Goal: Find specific page/section: Find specific page/section

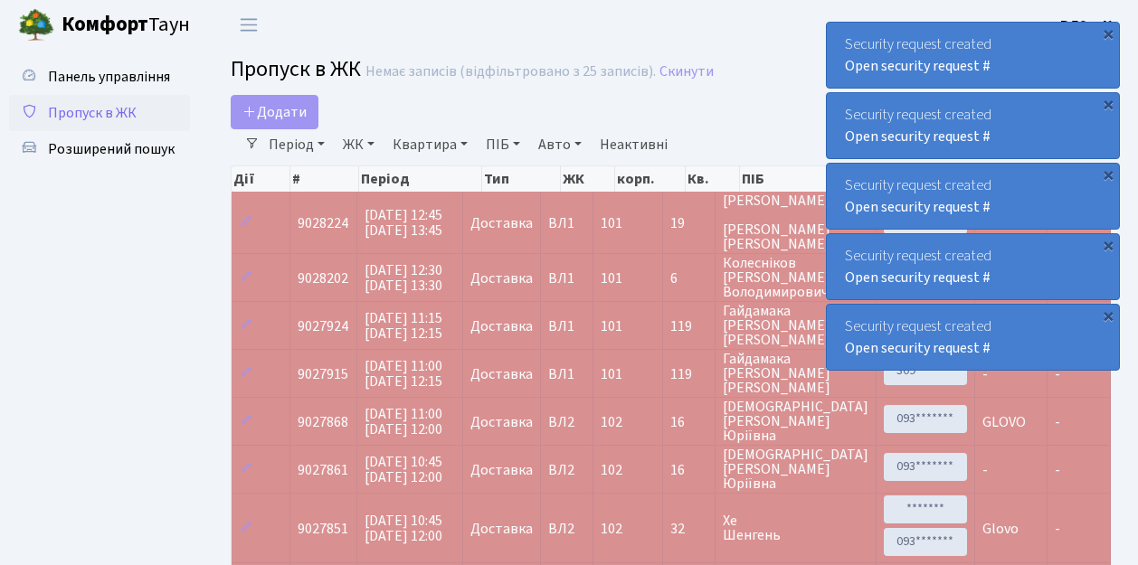
select select "25"
click at [101, 114] on span "Пропуск в ЖК" at bounding box center [92, 113] width 89 height 20
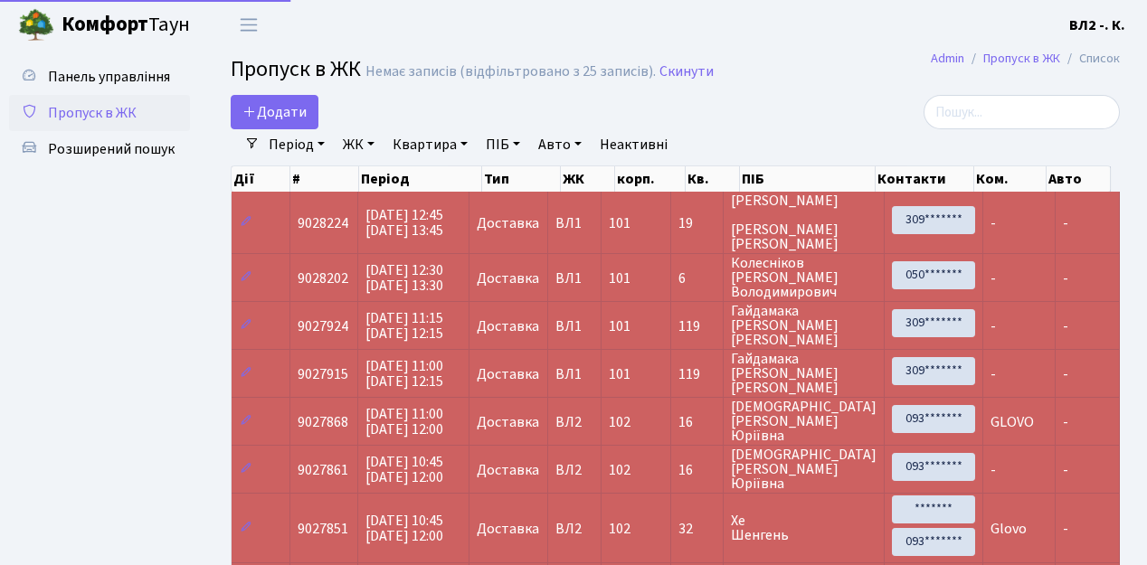
select select "25"
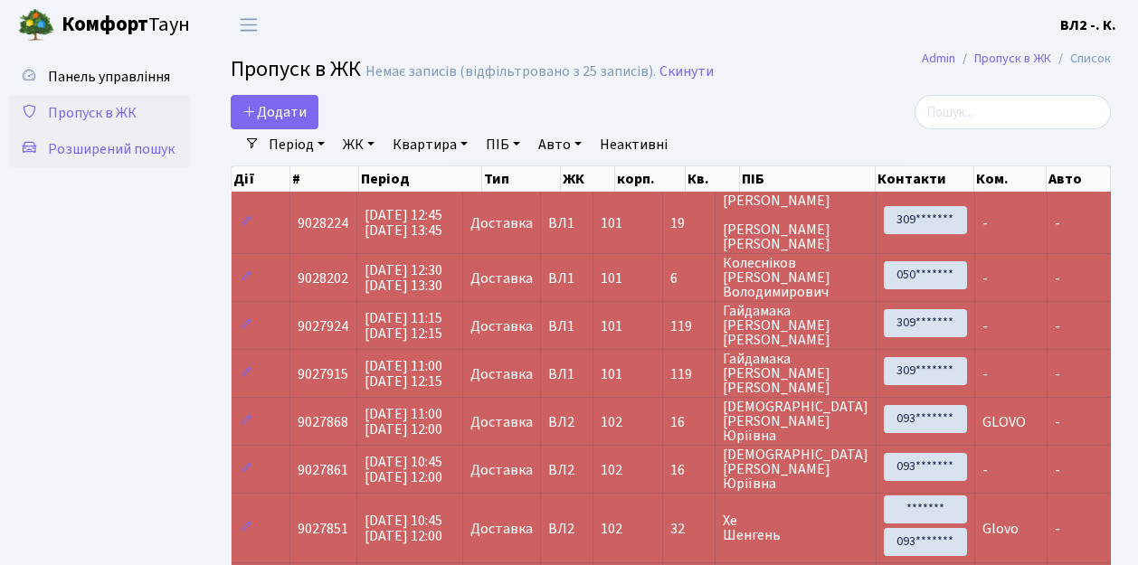
click at [130, 156] on span "Розширений пошук" at bounding box center [111, 149] width 127 height 20
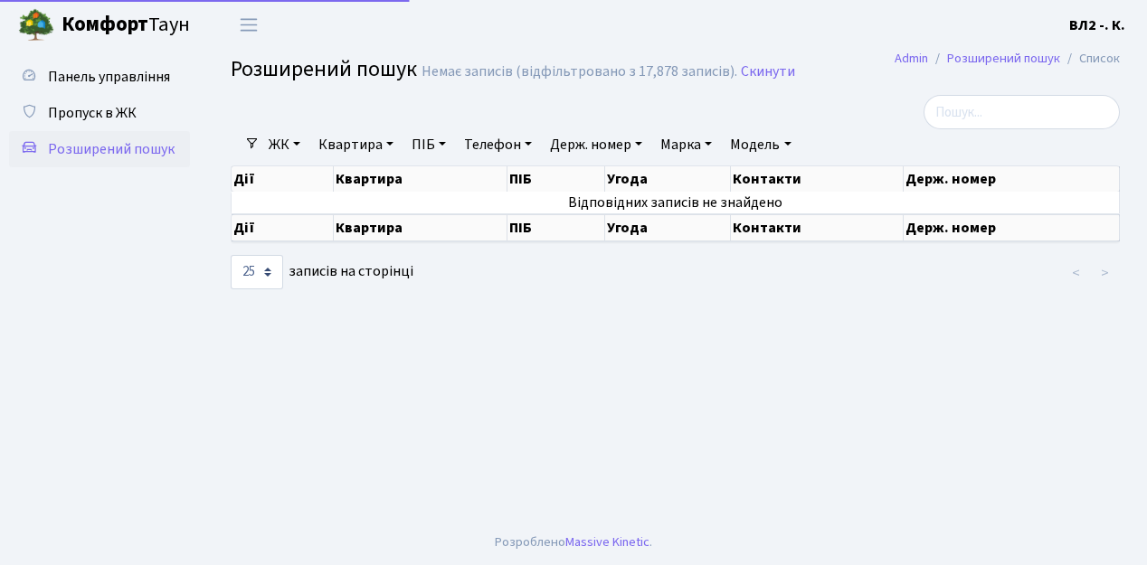
select select "25"
click at [119, 103] on span "Пропуск в ЖК" at bounding box center [92, 113] width 89 height 20
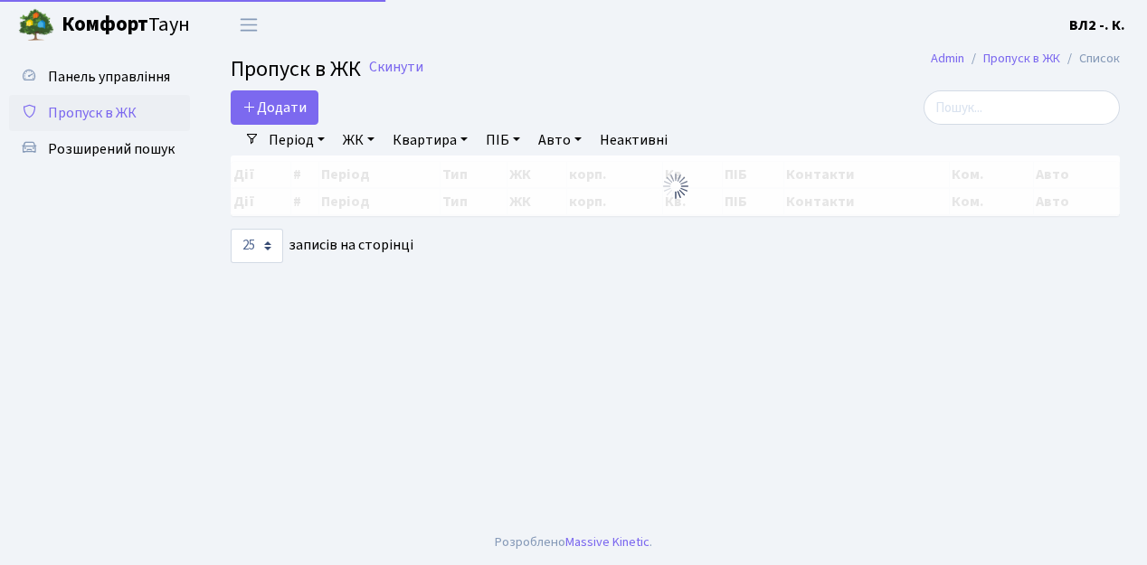
select select "25"
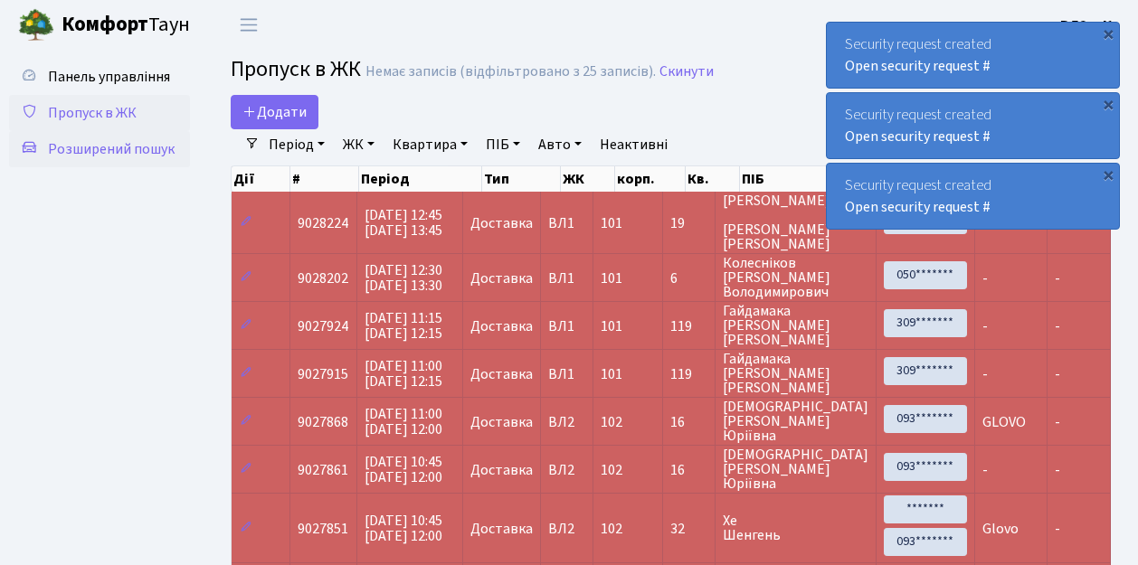
click at [92, 156] on span "Розширений пошук" at bounding box center [111, 149] width 127 height 20
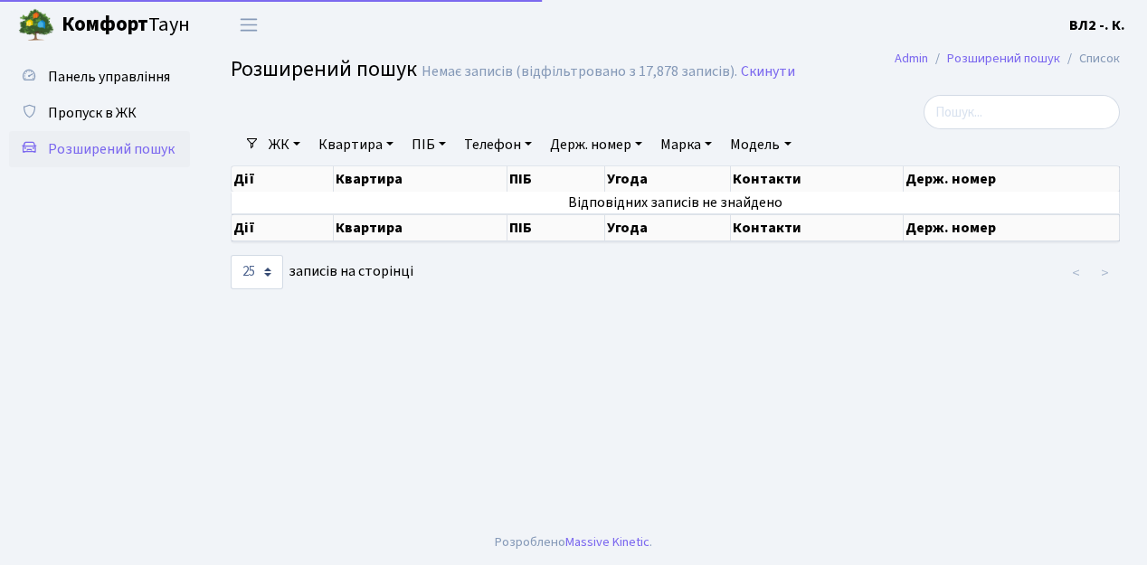
select select "25"
click at [343, 143] on link "Квартира" at bounding box center [356, 144] width 90 height 31
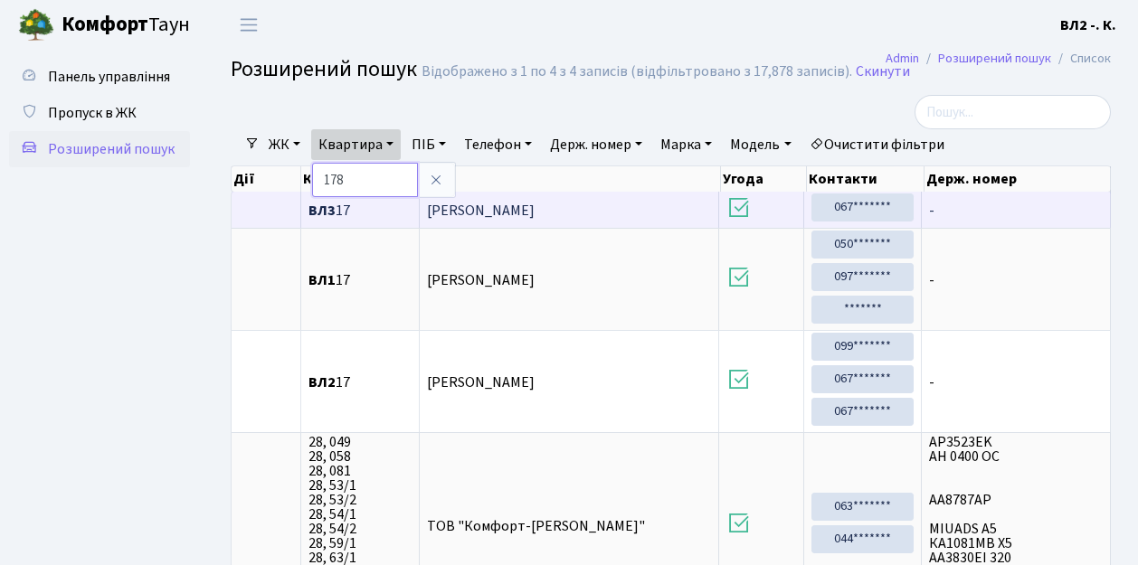
type input "178"
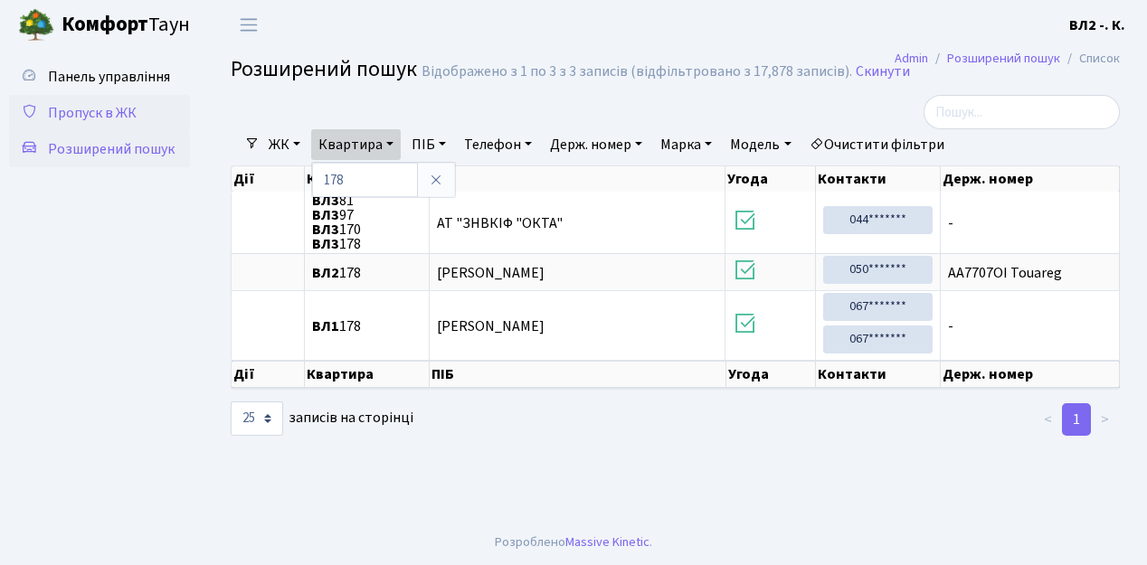
click at [75, 116] on span "Пропуск в ЖК" at bounding box center [92, 113] width 89 height 20
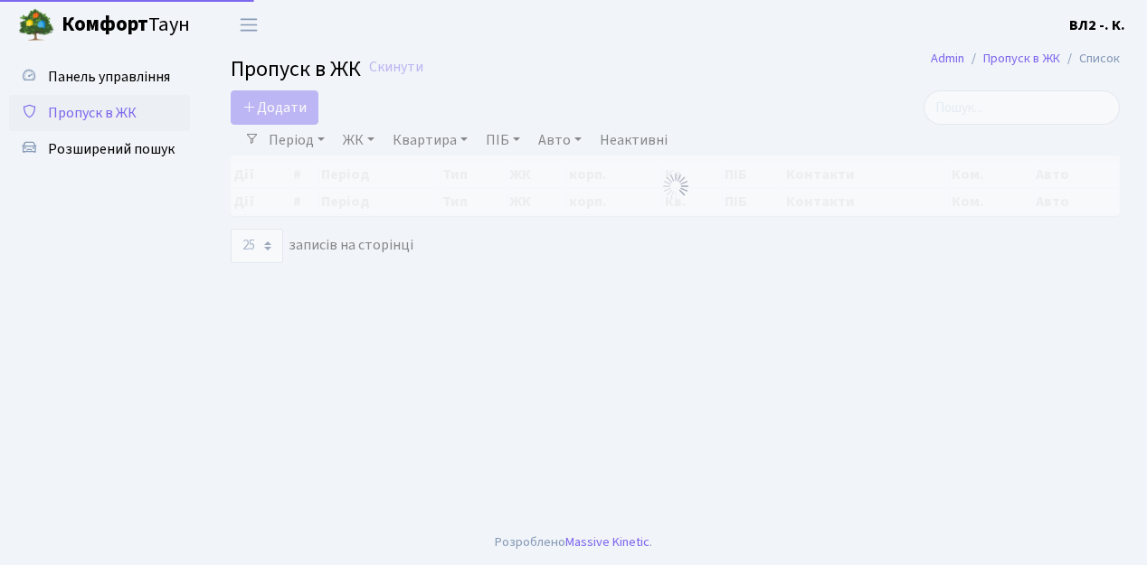
select select "25"
